Goal: Task Accomplishment & Management: Complete application form

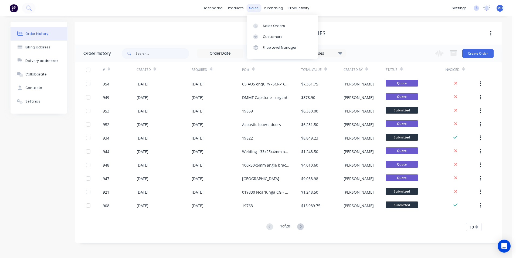
click at [253, 8] on div "sales" at bounding box center [254, 8] width 15 height 8
click at [264, 22] on link "Sales Orders" at bounding box center [283, 25] width 72 height 11
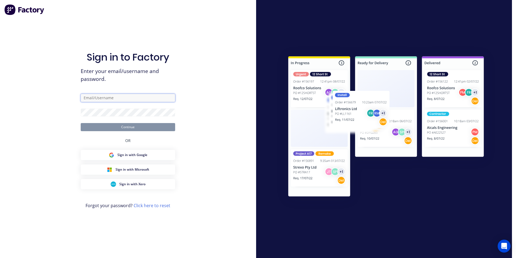
type input "[PERSON_NAME][EMAIL_ADDRESS][DOMAIN_NAME]"
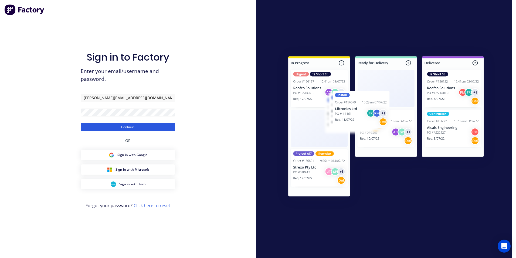
click at [116, 125] on button "Continue" at bounding box center [128, 127] width 95 height 8
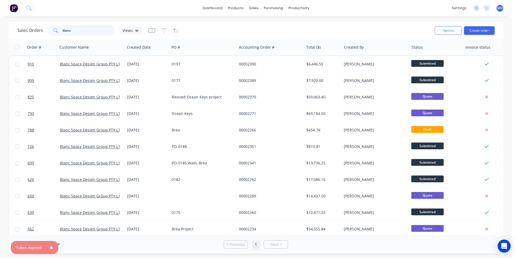
drag, startPoint x: 75, startPoint y: 33, endPoint x: 53, endPoint y: 34, distance: 21.4
click at [53, 34] on div "blanc" at bounding box center [82, 30] width 68 height 11
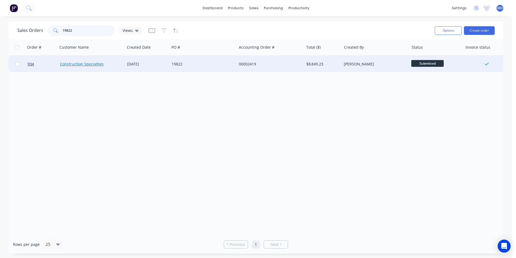
type input "19822"
click at [93, 66] on link "Construction Specialties" at bounding box center [82, 63] width 44 height 5
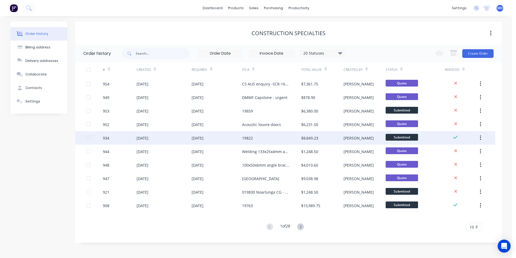
click at [172, 134] on div "[DATE]" at bounding box center [164, 138] width 55 height 14
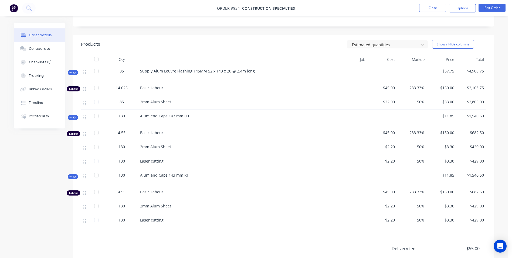
scroll to position [135, 0]
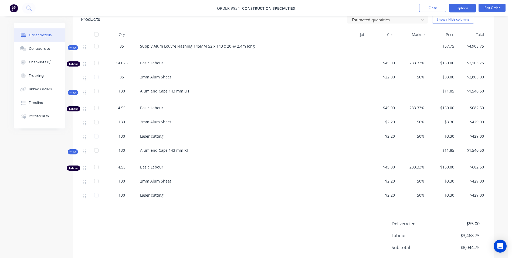
click at [461, 8] on button "Options" at bounding box center [462, 8] width 27 height 9
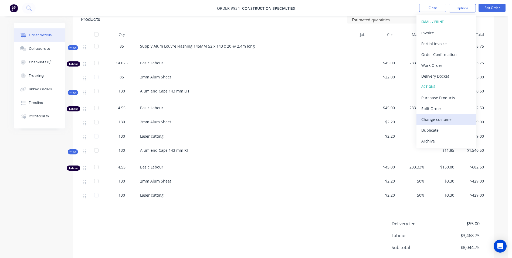
click at [426, 124] on button "Change customer" at bounding box center [446, 119] width 59 height 11
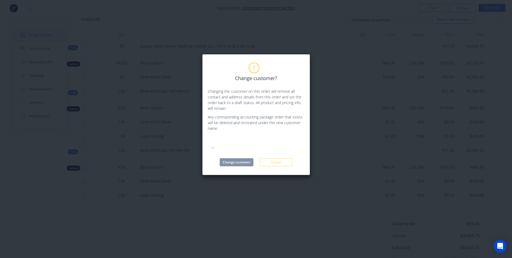
click at [284, 158] on button "Cancel" at bounding box center [276, 162] width 32 height 8
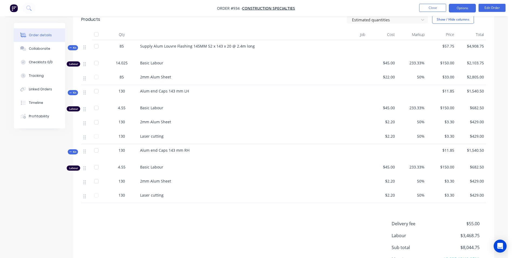
click at [464, 8] on button "Options" at bounding box center [462, 8] width 27 height 9
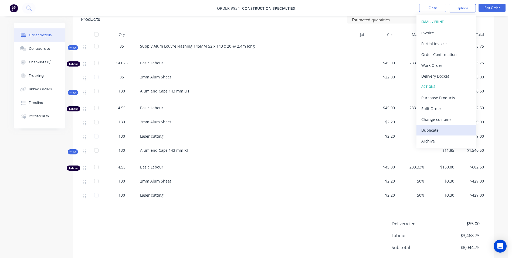
click at [432, 130] on div "Duplicate" at bounding box center [447, 130] width 50 height 8
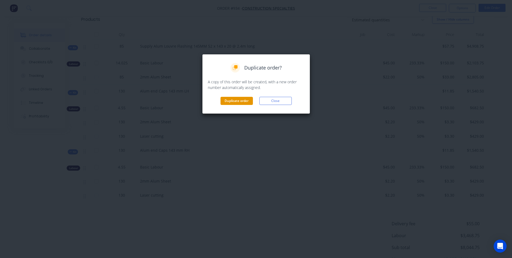
click at [236, 103] on button "Duplicate order" at bounding box center [237, 101] width 32 height 8
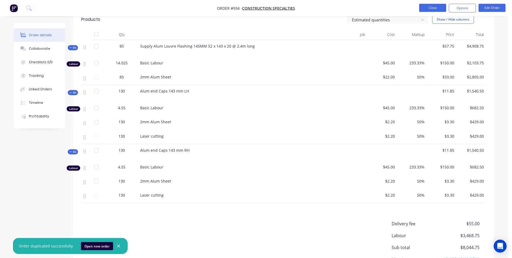
click at [429, 5] on button "Close" at bounding box center [432, 8] width 27 height 8
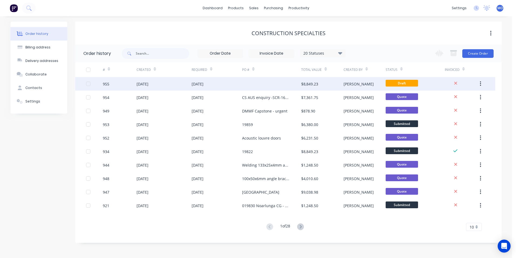
click at [176, 79] on div "[DATE]" at bounding box center [164, 84] width 55 height 14
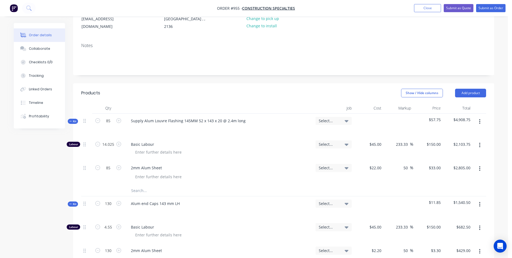
scroll to position [27, 0]
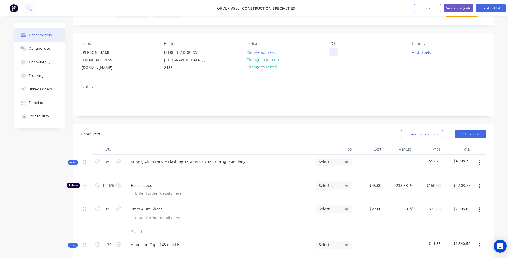
click at [332, 54] on div at bounding box center [334, 52] width 9 height 8
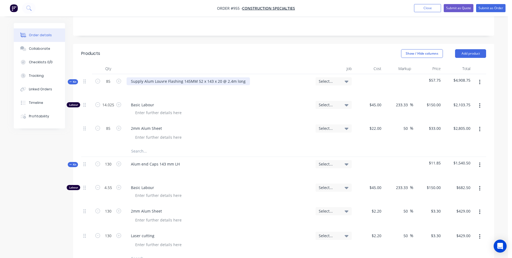
scroll to position [108, 0]
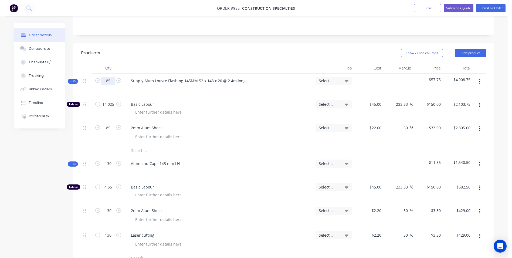
click at [109, 78] on input "85" at bounding box center [108, 81] width 14 height 8
type input "15"
type input "2.475"
type input "$371.25"
type input "15"
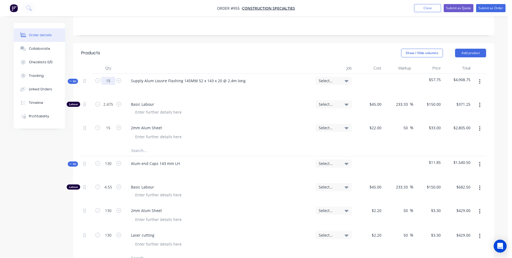
type input "$495.00"
click at [112, 163] on input "130" at bounding box center [108, 163] width 14 height 8
type input "35"
type input "1.225"
type input "$183.75"
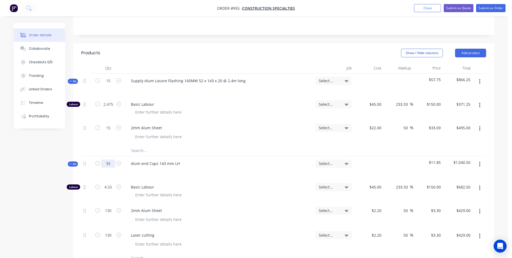
type input "35"
type input "$115.50"
type input "35"
type input "$115.50"
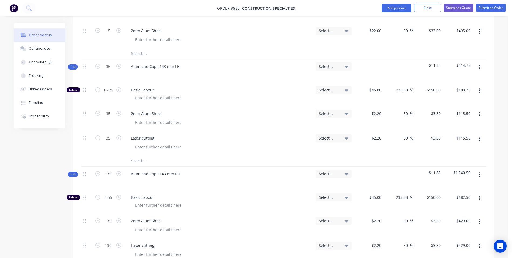
scroll to position [243, 0]
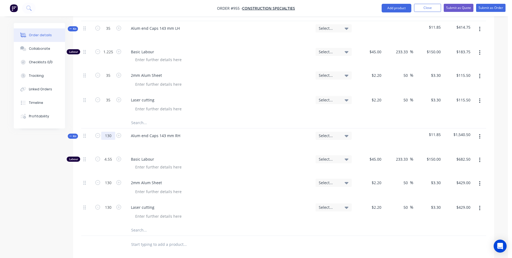
click at [109, 134] on input "130" at bounding box center [108, 136] width 14 height 8
type input "35"
type input "1.225"
type input "$183.75"
type input "35"
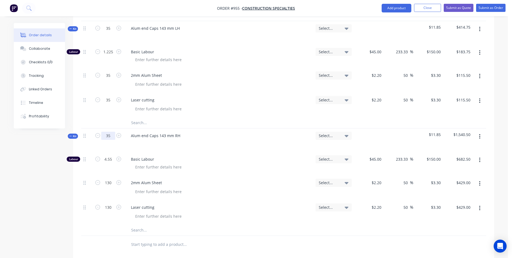
type input "$115.50"
type input "35"
type input "$115.50"
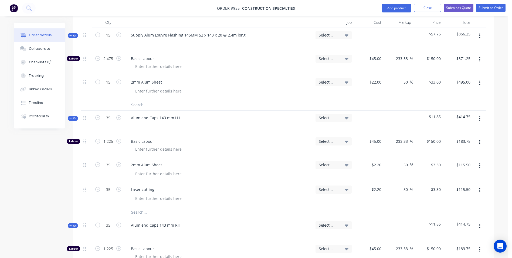
scroll to position [130, 0]
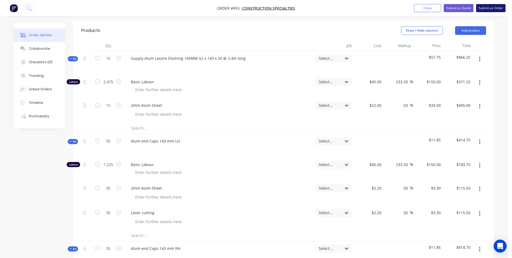
click at [489, 11] on button "Submit as Order" at bounding box center [490, 8] width 29 height 8
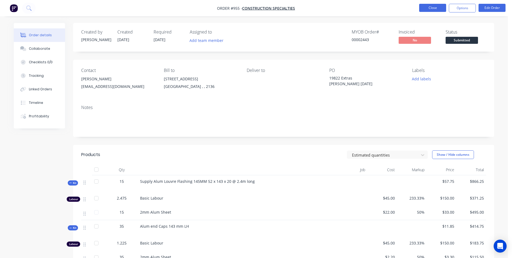
click at [437, 10] on button "Close" at bounding box center [432, 8] width 27 height 8
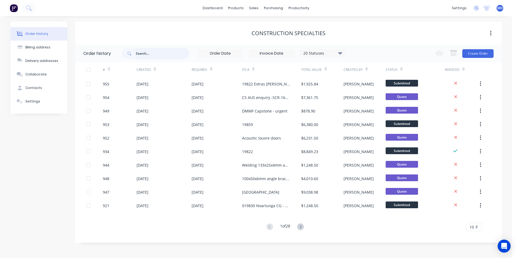
click at [165, 56] on input "text" at bounding box center [162, 53] width 53 height 11
type input "scr"
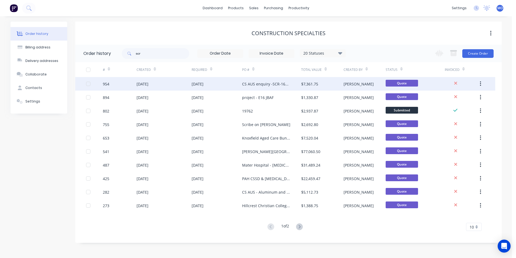
click at [192, 86] on div "[DATE]" at bounding box center [198, 84] width 12 height 6
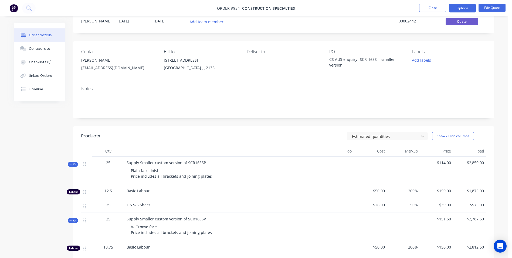
scroll to position [81, 0]
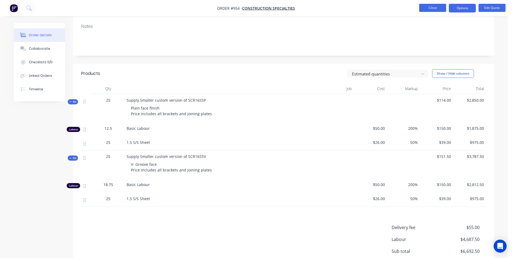
click at [438, 6] on button "Close" at bounding box center [432, 8] width 27 height 8
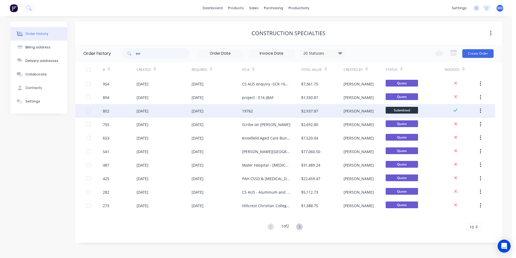
click at [246, 107] on div "19762" at bounding box center [271, 111] width 59 height 14
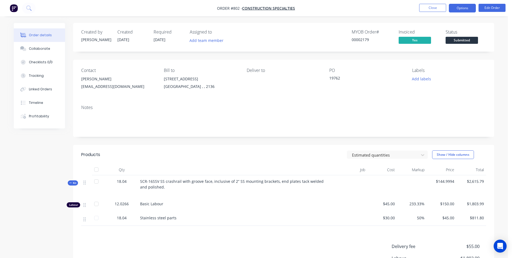
click at [464, 10] on button "Options" at bounding box center [462, 8] width 27 height 9
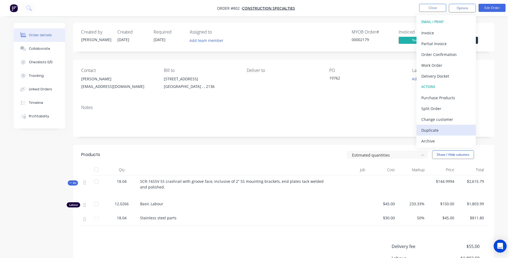
click at [432, 131] on div "Duplicate" at bounding box center [447, 130] width 50 height 8
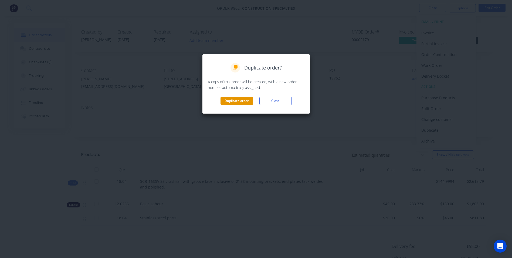
click at [243, 100] on button "Duplicate order" at bounding box center [237, 101] width 32 height 8
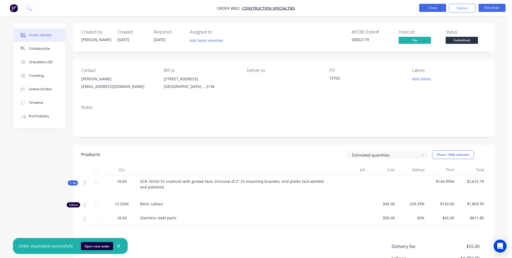
click at [425, 11] on button "Close" at bounding box center [432, 8] width 27 height 8
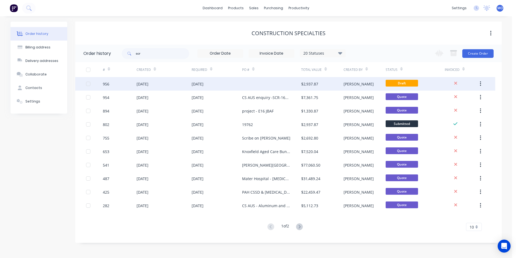
click at [204, 83] on div "[DATE]" at bounding box center [198, 84] width 12 height 6
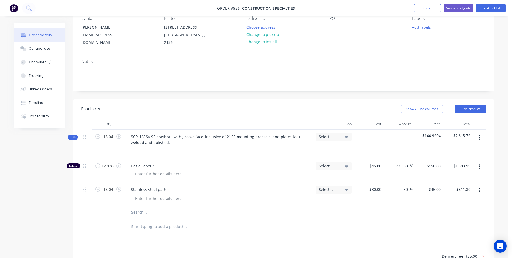
scroll to position [54, 0]
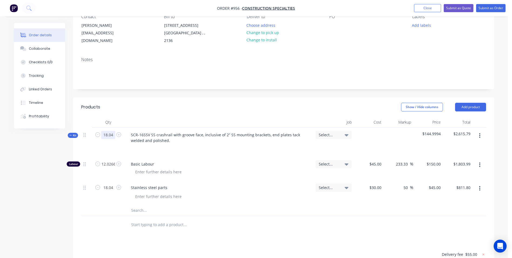
click at [113, 132] on input "18.04" at bounding box center [108, 135] width 14 height 8
type input "29"
type input "19.3343"
type input "$2,900.15"
type input "29"
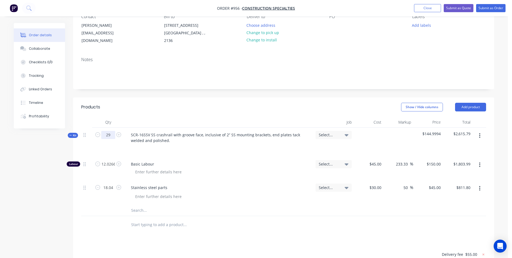
type input "$1,305.00"
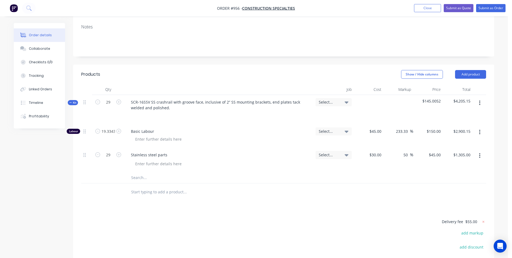
scroll to position [87, 0]
click at [114, 132] on input "19.3343" at bounding box center [108, 131] width 14 height 8
type input "19"
type input "$2,850.00"
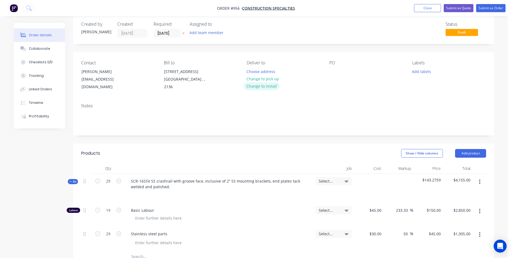
scroll to position [0, 0]
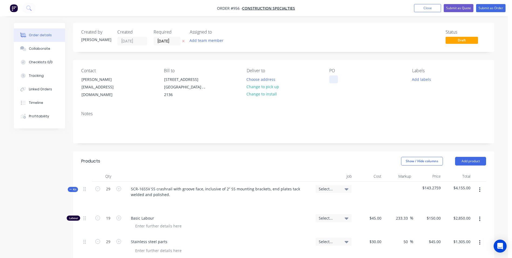
click at [331, 77] on div at bounding box center [334, 79] width 9 height 8
click at [337, 79] on div at bounding box center [334, 79] width 9 height 8
paste div
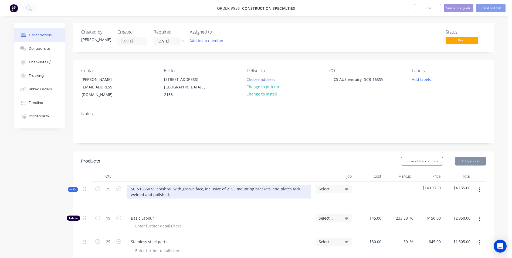
click at [167, 195] on div "SCR-16SSV SS crashrail with groove face, inclusive of 2” SS mounting brackets, …" at bounding box center [219, 192] width 185 height 14
click at [169, 194] on div "SCR-16SSV SS crashrail with groove face, inclusive of 2” SS mounting brackets, …" at bounding box center [219, 192] width 185 height 14
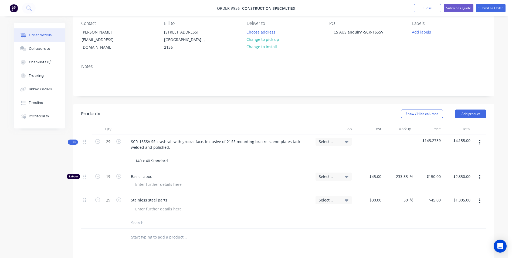
scroll to position [170, 0]
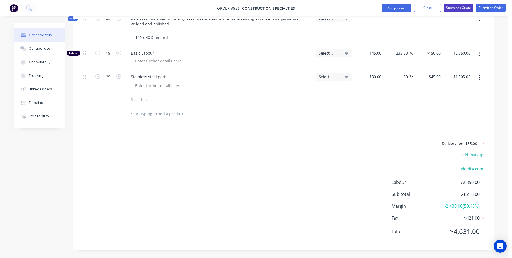
click at [462, 9] on button "Submit as Quote" at bounding box center [459, 8] width 30 height 8
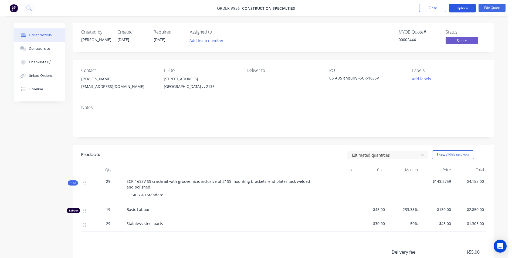
click at [462, 7] on button "Options" at bounding box center [462, 8] width 27 height 9
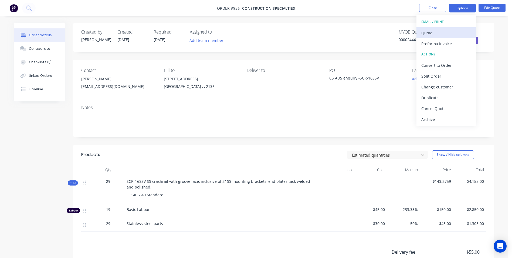
click at [426, 35] on div "Quote" at bounding box center [447, 33] width 50 height 8
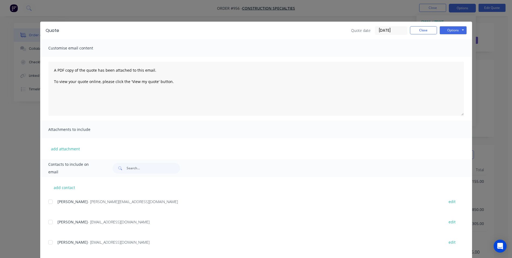
click at [47, 221] on div at bounding box center [50, 221] width 11 height 11
click at [422, 28] on button "Close" at bounding box center [423, 30] width 27 height 8
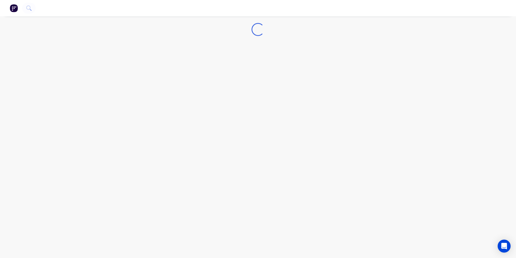
click at [12, 10] on img "button" at bounding box center [14, 8] width 8 height 8
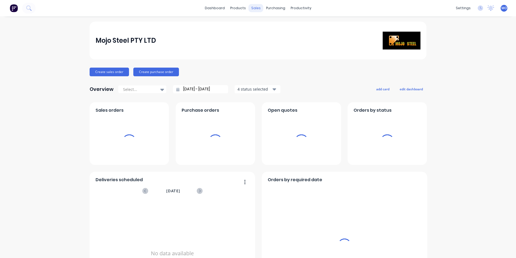
click at [253, 6] on div "sales" at bounding box center [256, 8] width 15 height 8
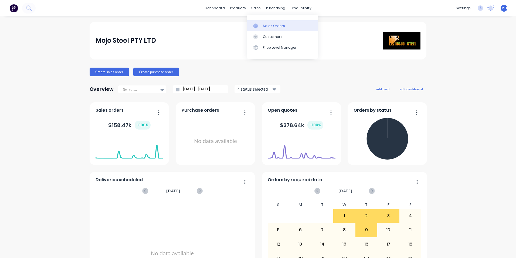
click at [265, 22] on link "Sales Orders" at bounding box center [283, 25] width 72 height 11
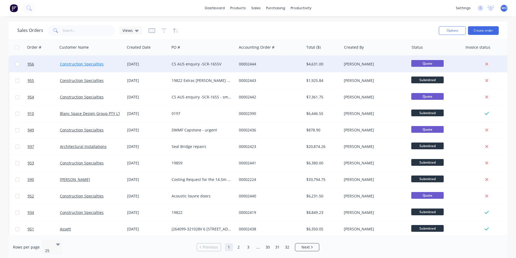
click at [75, 65] on link "Construction Specialties" at bounding box center [82, 63] width 44 height 5
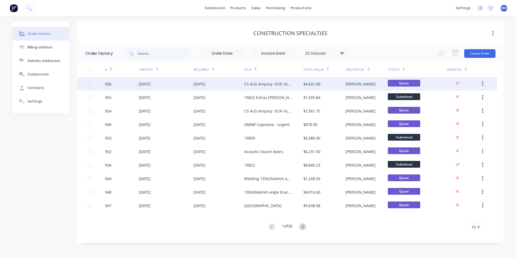
click at [352, 88] on div "[PERSON_NAME]" at bounding box center [367, 84] width 42 height 14
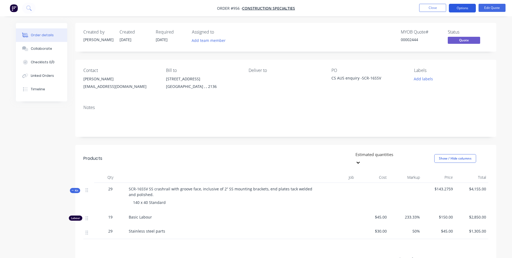
click at [460, 11] on button "Options" at bounding box center [462, 8] width 27 height 9
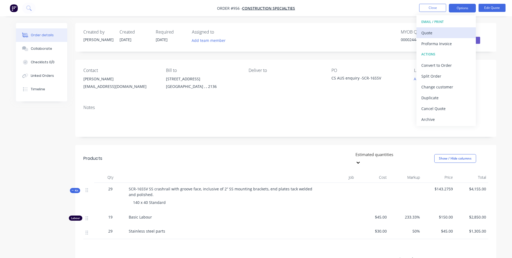
click at [432, 36] on div "Quote" at bounding box center [447, 33] width 50 height 8
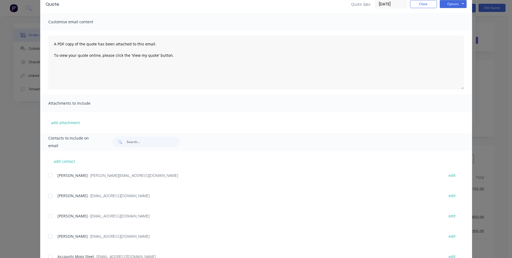
scroll to position [76, 0]
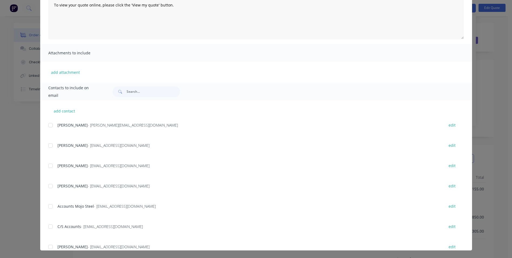
click at [52, 149] on div at bounding box center [50, 145] width 11 height 11
click at [50, 189] on div at bounding box center [50, 185] width 11 height 11
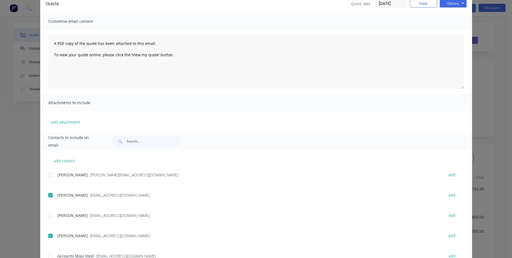
scroll to position [0, 0]
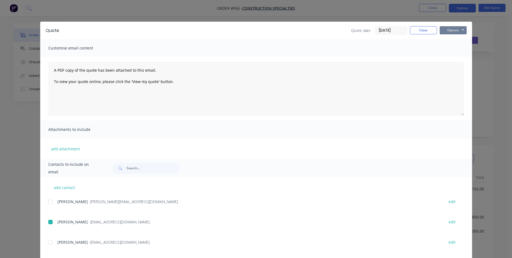
click at [447, 32] on button "Options" at bounding box center [453, 30] width 27 height 8
click at [448, 58] on button "Email" at bounding box center [457, 57] width 35 height 9
click at [417, 32] on button "Close" at bounding box center [423, 30] width 27 height 8
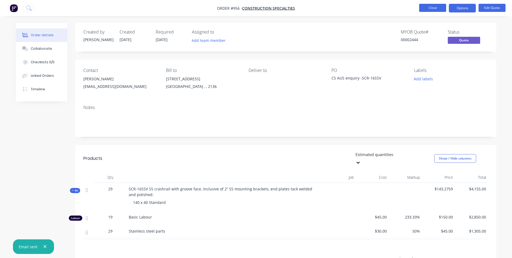
click at [434, 9] on button "Close" at bounding box center [432, 8] width 27 height 8
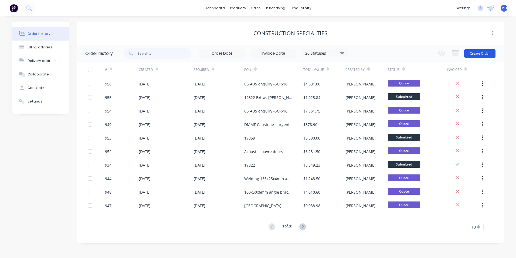
click at [475, 50] on button "Create Order" at bounding box center [480, 53] width 31 height 9
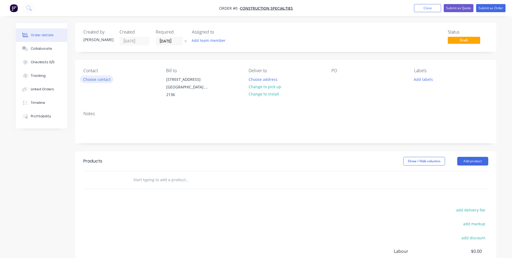
click at [94, 77] on button "Choose contact" at bounding box center [96, 78] width 33 height 7
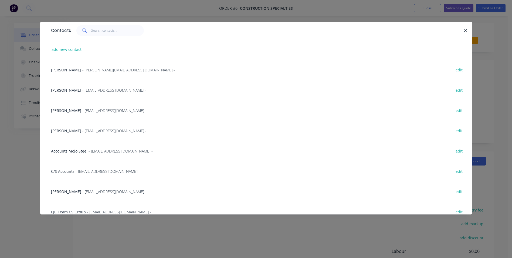
click at [83, 90] on span "- chuynh@c-sgroup.com -" at bounding box center [114, 90] width 64 height 5
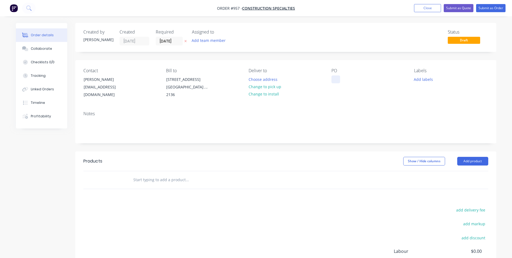
drag, startPoint x: 335, startPoint y: 83, endPoint x: 132, endPoint y: 100, distance: 203.5
click at [335, 83] on div at bounding box center [336, 79] width 9 height 8
click at [335, 80] on div at bounding box center [336, 79] width 9 height 8
paste div
click at [460, 164] on button "Add product" at bounding box center [473, 161] width 31 height 9
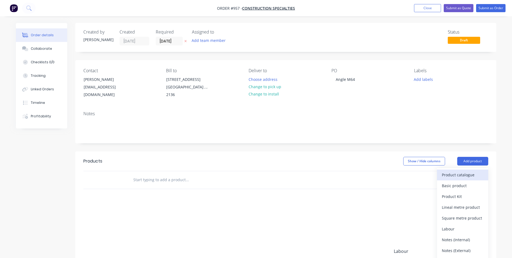
click at [456, 174] on div "Product catalogue" at bounding box center [463, 175] width 42 height 8
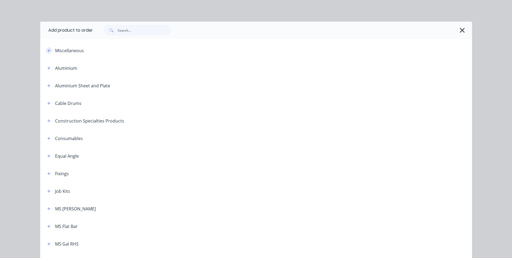
click at [46, 51] on button "button" at bounding box center [49, 50] width 7 height 7
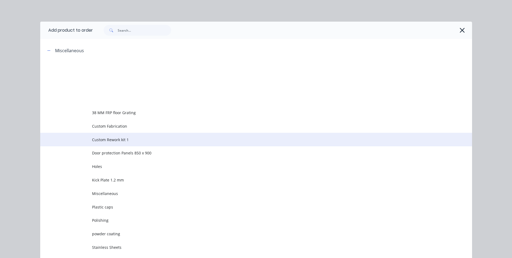
click at [106, 138] on span "Custom Rework kit 1" at bounding box center [244, 140] width 304 height 6
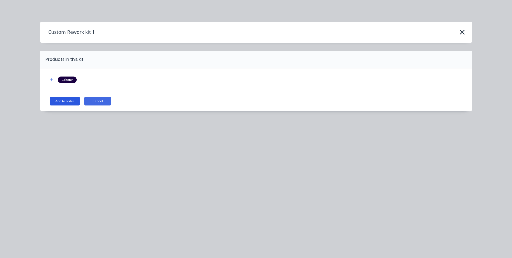
click at [67, 99] on button "Add to order" at bounding box center [65, 101] width 30 height 9
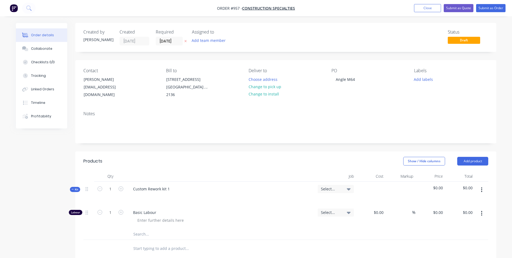
scroll to position [27, 0]
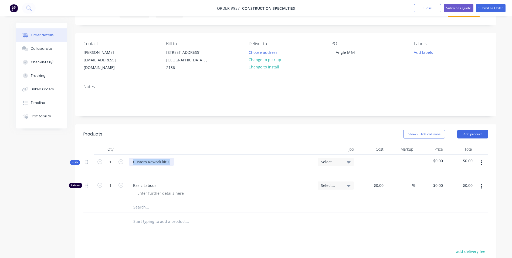
drag, startPoint x: 172, startPoint y: 163, endPoint x: 115, endPoint y: 169, distance: 56.7
click at [115, 169] on div "Kit 1 Custom Rework kit 1 Select... $0.00 $0.00" at bounding box center [285, 166] width 405 height 23
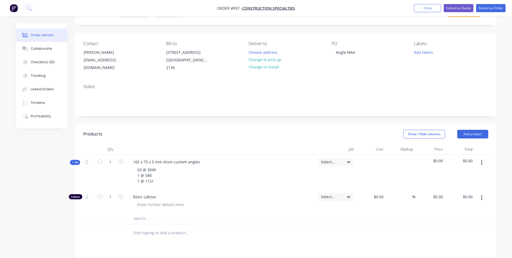
click at [481, 200] on button "button" at bounding box center [482, 198] width 13 height 10
click at [465, 209] on div "Duplicate" at bounding box center [463, 212] width 42 height 8
click at [478, 218] on button "button" at bounding box center [482, 221] width 13 height 10
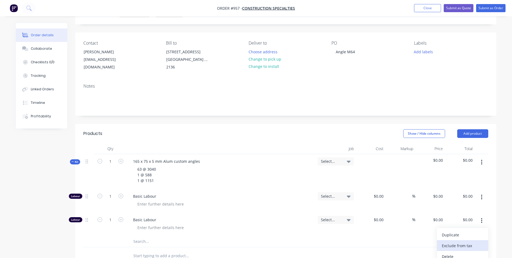
scroll to position [81, 0]
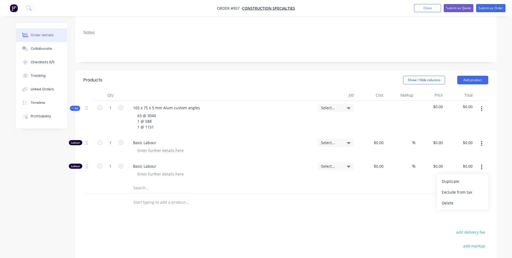
click at [444, 204] on div "Delete" at bounding box center [463, 203] width 42 height 8
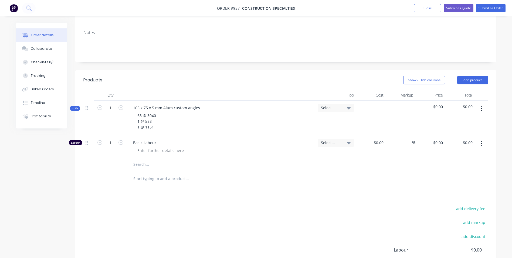
click at [478, 109] on button "button" at bounding box center [482, 109] width 13 height 10
click at [464, 122] on div "Add product to kit" at bounding box center [463, 123] width 42 height 8
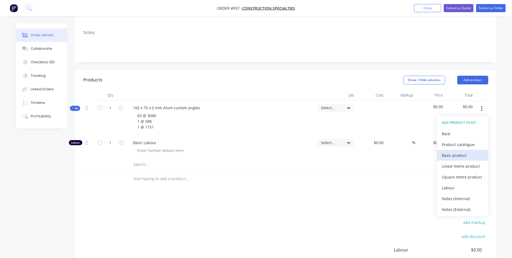
click at [451, 151] on div "Basic product" at bounding box center [463, 155] width 42 height 8
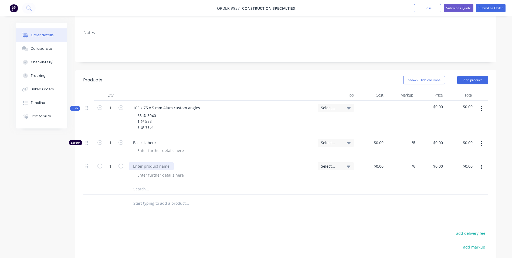
click at [147, 169] on div at bounding box center [151, 166] width 45 height 8
click at [149, 173] on div at bounding box center [160, 175] width 55 height 8
type input "$445.00"
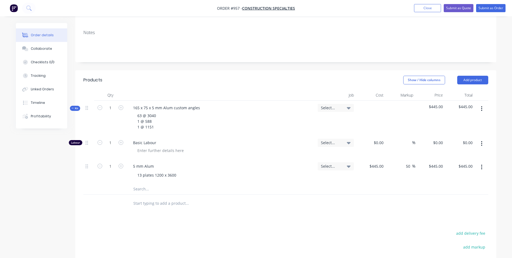
type input "50"
type input "667.5"
type input "$667.50"
type input "13"
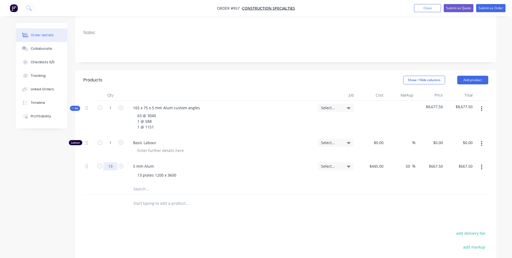
type input "$8,677.50"
click at [111, 141] on input "1" at bounding box center [110, 143] width 14 height 8
type input "8"
type input "$50.00"
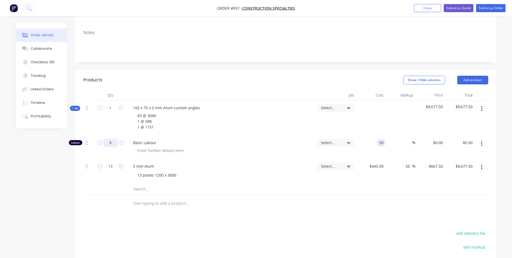
type input "$400.00"
type input "150"
type input "200"
type input "$150.00"
type input "$1,200.00"
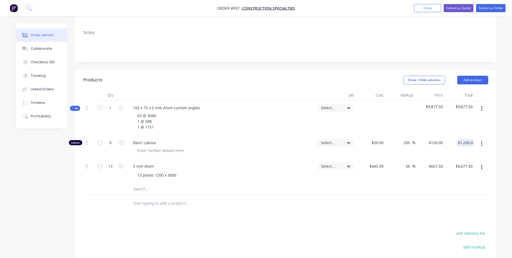
click at [481, 110] on button "button" at bounding box center [482, 109] width 13 height 10
click at [450, 142] on div "Duplicate" at bounding box center [463, 144] width 42 height 8
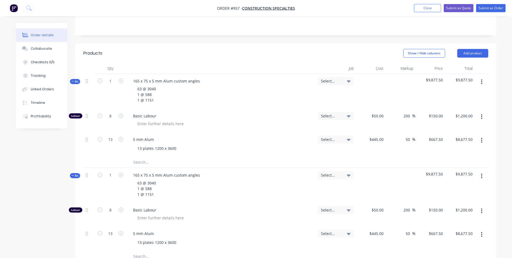
scroll to position [108, 0]
click at [154, 183] on div "63 @ 3040 1 @ 588 1 @ 1151" at bounding box center [146, 188] width 27 height 19
click at [200, 177] on div "165 x 75 x 5 mm Alum custom angles" at bounding box center [167, 175] width 76 height 8
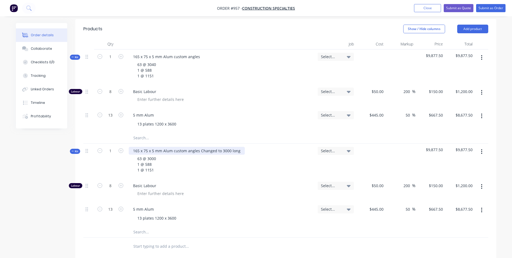
scroll to position [135, 0]
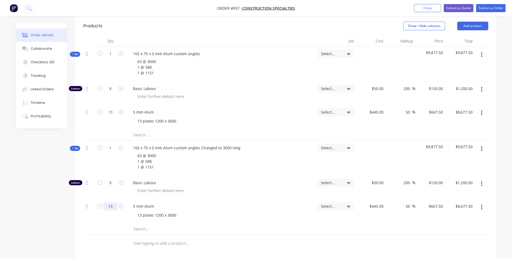
click at [113, 209] on input "13" at bounding box center [110, 206] width 14 height 8
type input "11"
type input "$7,342.50"
type input "$410.00"
type input "$615.00"
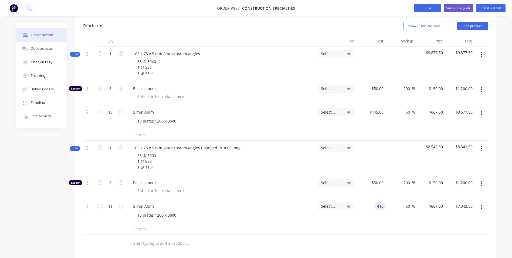
type input "$6,765.00"
click at [482, 149] on icon "button" at bounding box center [482, 148] width 1 height 5
click at [460, 182] on div "Duplicate" at bounding box center [463, 184] width 42 height 8
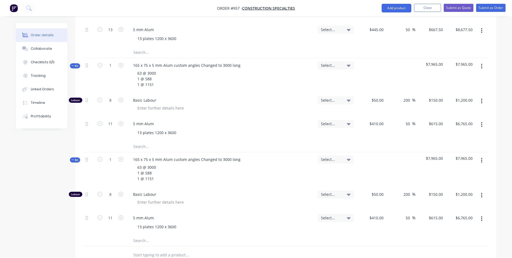
scroll to position [243, 0]
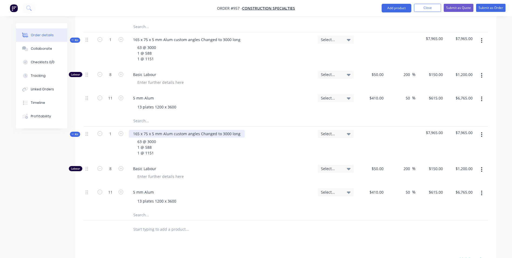
click at [152, 135] on div "165 x 75 x 5 mm Alum custom angles Changed to 3000 long" at bounding box center [187, 134] width 116 height 8
click at [143, 106] on div "13 plates 1200 x 3600" at bounding box center [157, 107] width 48 height 8
click at [157, 108] on div "11 plates 1200 x 3600" at bounding box center [157, 107] width 48 height 8
click at [135, 191] on div "5 mm Alum" at bounding box center [143, 192] width 29 height 8
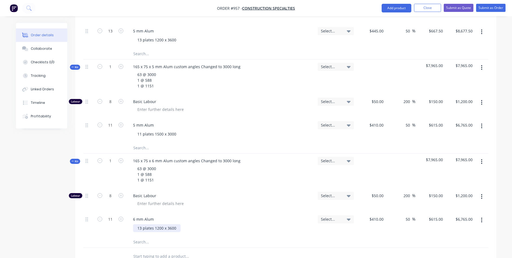
click at [139, 227] on div "13 plates 1200 x 3600" at bounding box center [157, 228] width 48 height 8
click at [381, 217] on input "410" at bounding box center [377, 219] width 17 height 8
type input "$493.00"
type input "$739.50"
type input "$8,134.50"
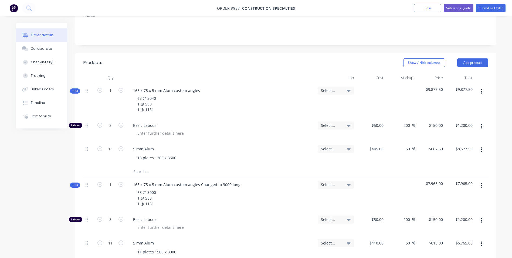
scroll to position [65, 0]
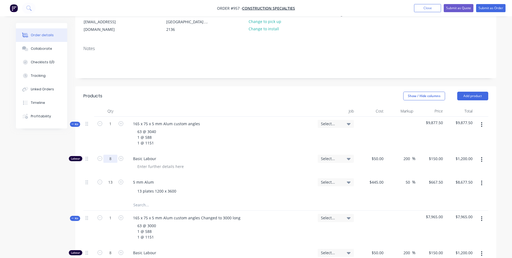
click at [110, 157] on input "8" at bounding box center [110, 159] width 14 height 8
type input "10"
type input "$1,500.00"
click at [214, 151] on div "Basic Labour" at bounding box center [221, 162] width 189 height 23
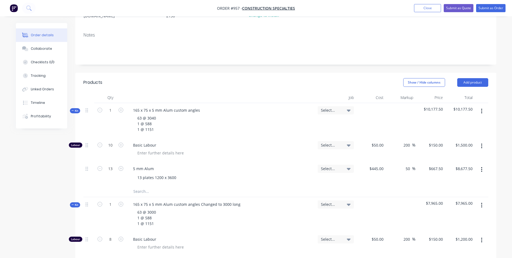
scroll to position [81, 0]
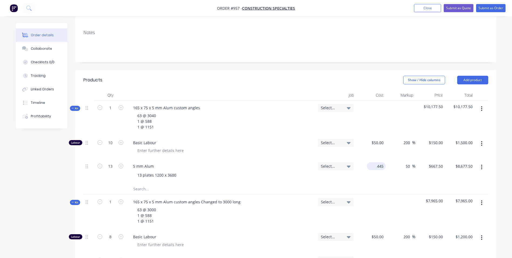
click at [378, 166] on input "445" at bounding box center [377, 166] width 17 height 8
click at [377, 165] on input "460" at bounding box center [381, 166] width 9 height 8
click at [397, 167] on div "50 50 %" at bounding box center [401, 171] width 30 height 25
type input "$460.00"
type input "$690.00"
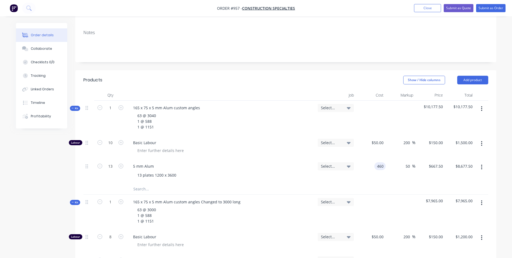
type input "$8,970.00"
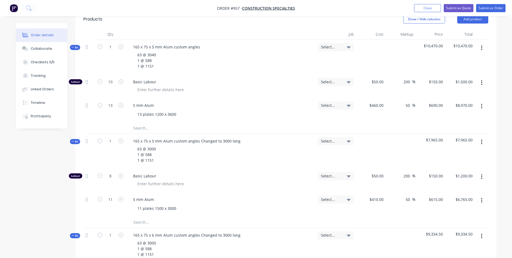
scroll to position [162, 0]
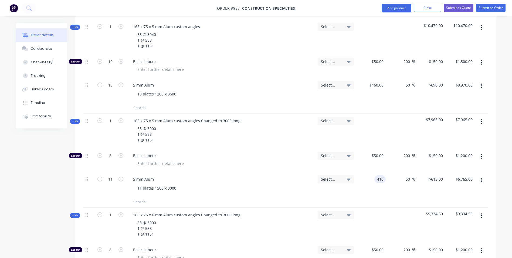
click at [375, 180] on div "410 410" at bounding box center [380, 179] width 11 height 8
type input "440"
type input "$660.00"
type input "$7,260.00"
click at [376, 180] on div "440 440" at bounding box center [380, 179] width 11 height 8
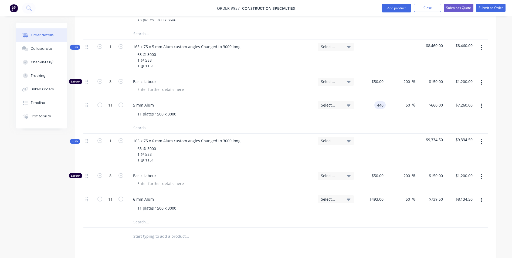
scroll to position [351, 0]
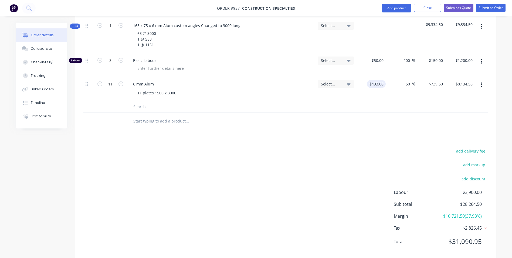
type input "$440.00"
click at [379, 80] on div "493 493" at bounding box center [381, 84] width 9 height 8
type input "$520.00"
type input "$780.00"
type input "$8,580.00"
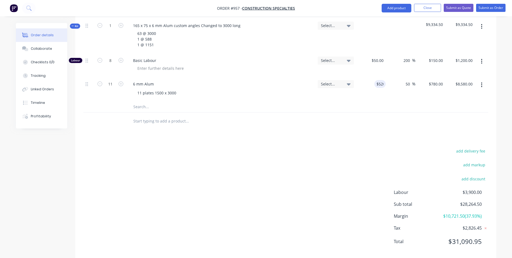
click at [363, 96] on div "$520.00 520" at bounding box center [371, 89] width 30 height 25
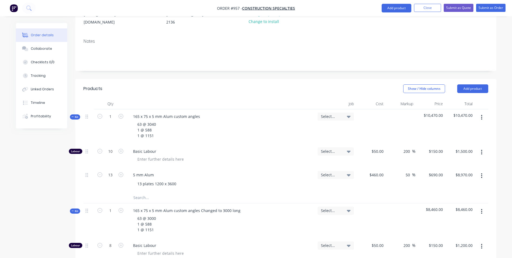
scroll to position [0, 0]
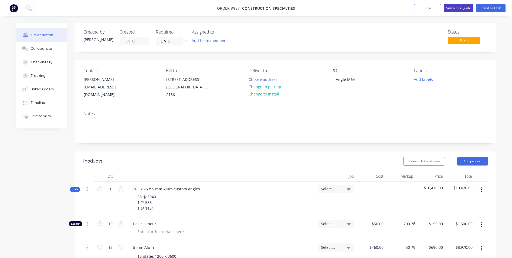
click at [449, 6] on button "Submit as Quote" at bounding box center [459, 8] width 30 height 8
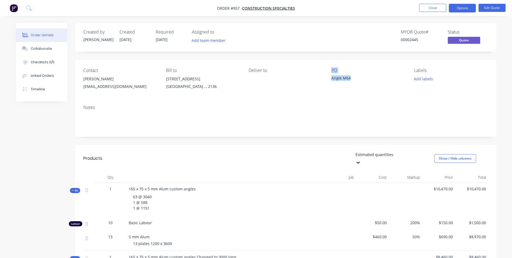
drag, startPoint x: 351, startPoint y: 75, endPoint x: 325, endPoint y: 78, distance: 25.6
click at [325, 78] on div "Contact Calvin chuynh@c-sgroup.com Bill to Unit 6/26-32 Cosgrove Road Strathfie…" at bounding box center [285, 80] width 421 height 41
drag, startPoint x: 325, startPoint y: 78, endPoint x: 341, endPoint y: 80, distance: 15.9
click at [341, 79] on div "Angle M64" at bounding box center [366, 79] width 68 height 8
click at [347, 79] on div "Angle M64" at bounding box center [366, 79] width 68 height 8
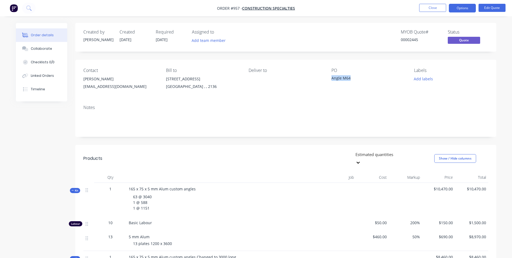
drag, startPoint x: 351, startPoint y: 79, endPoint x: 329, endPoint y: 80, distance: 22.7
click at [329, 80] on div "Contact Calvin chuynh@c-sgroup.com Bill to Unit 6/26-32 Cosgrove Road Strathfie…" at bounding box center [285, 80] width 421 height 41
copy div "Angle M64"
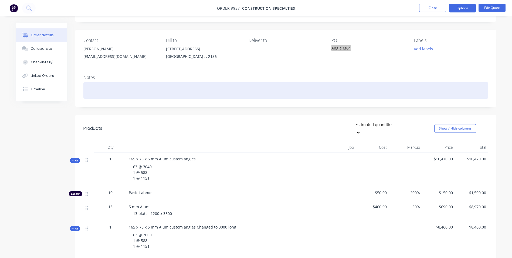
scroll to position [54, 0]
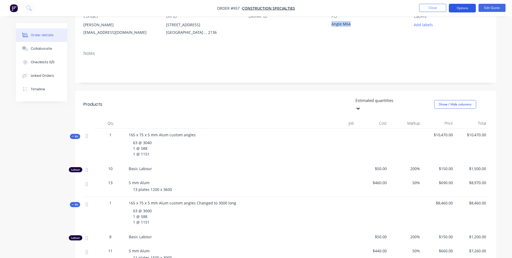
click at [464, 9] on button "Options" at bounding box center [462, 8] width 27 height 9
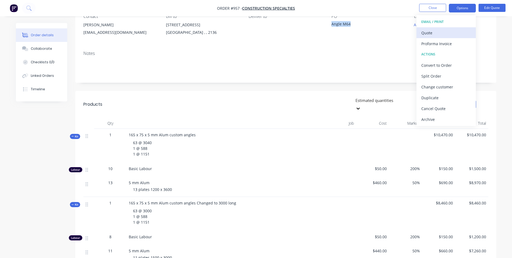
click at [428, 36] on button "Quote" at bounding box center [446, 32] width 59 height 11
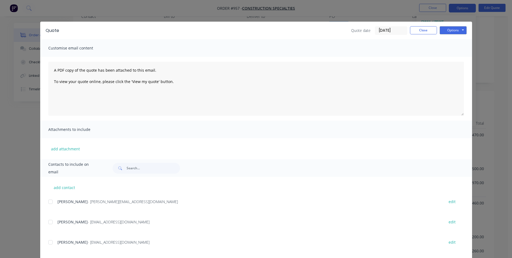
click at [50, 222] on div at bounding box center [50, 221] width 11 height 11
drag, startPoint x: 48, startPoint y: 239, endPoint x: 56, endPoint y: 239, distance: 7.6
click at [48, 239] on div at bounding box center [50, 242] width 11 height 11
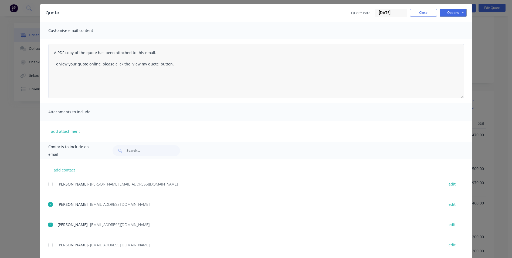
scroll to position [27, 0]
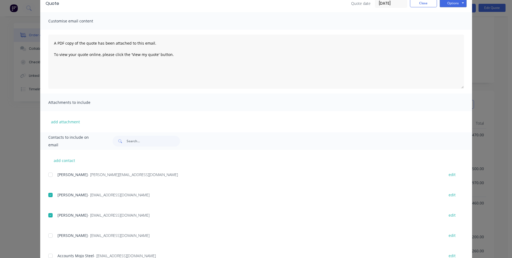
click at [51, 234] on div at bounding box center [50, 235] width 11 height 11
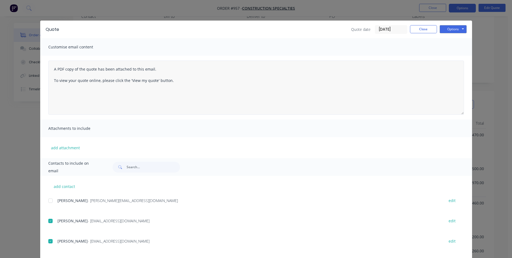
scroll to position [0, 0]
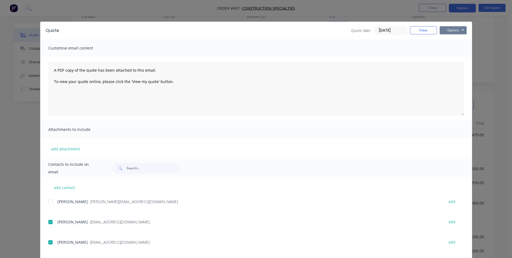
click at [449, 30] on button "Options" at bounding box center [453, 30] width 27 height 8
click at [445, 54] on button "Email" at bounding box center [457, 57] width 35 height 9
